Goal: Find specific page/section: Find specific page/section

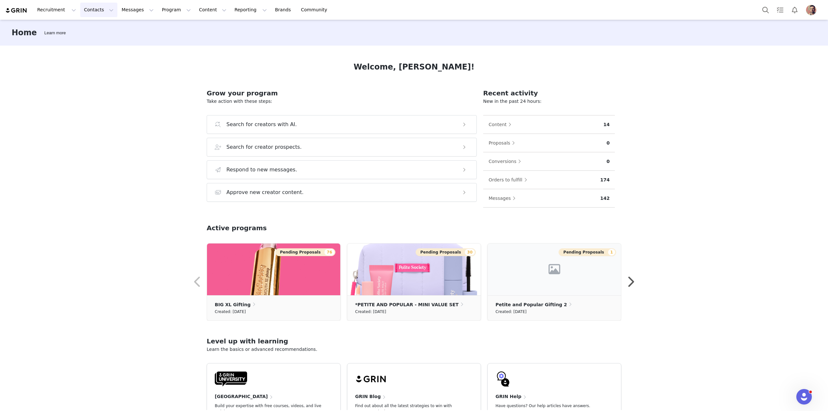
click at [84, 14] on button "Contacts Contacts" at bounding box center [98, 10] width 37 height 15
click at [89, 29] on p "Creators" at bounding box center [88, 28] width 19 height 7
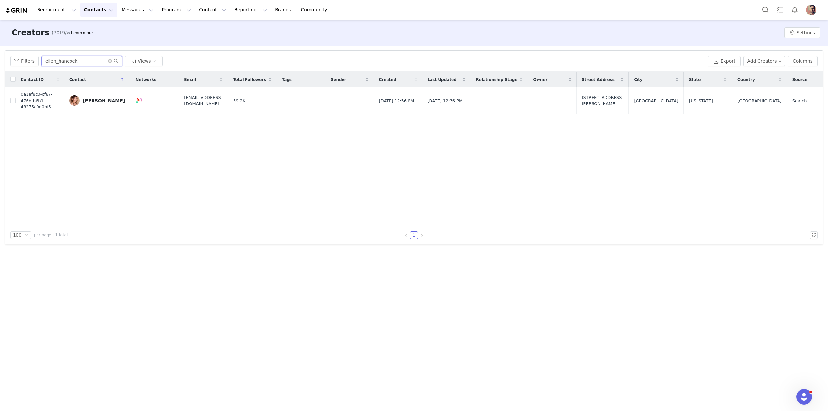
click at [83, 60] on input "ellen_hancock" at bounding box center [81, 61] width 81 height 10
